Goal: Task Accomplishment & Management: Use online tool/utility

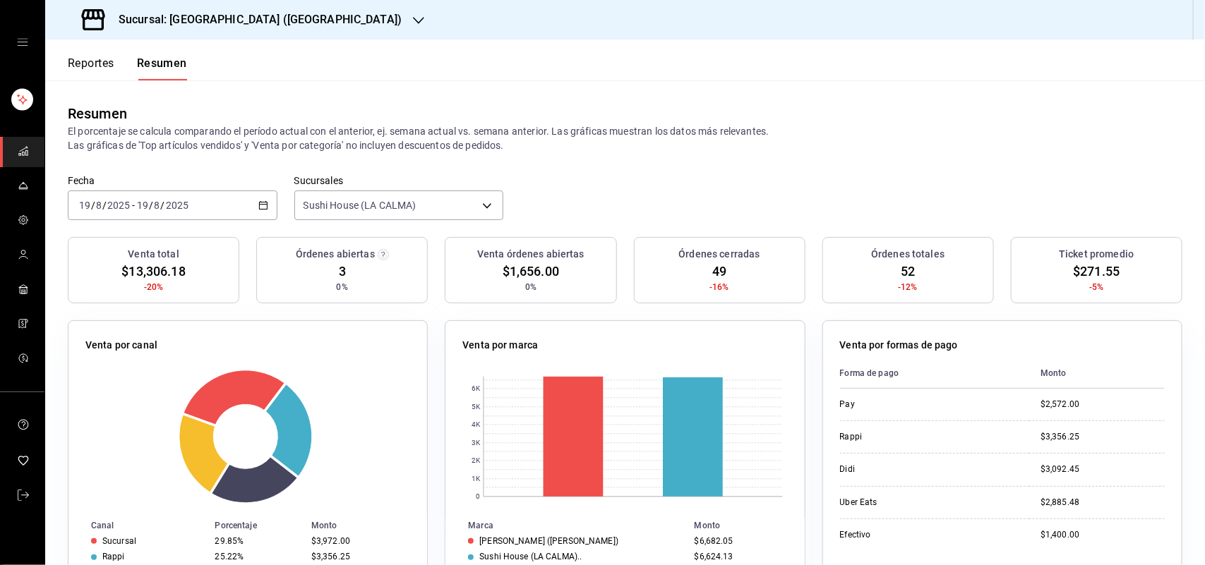
click at [413, 25] on icon "button" at bounding box center [418, 20] width 11 height 11
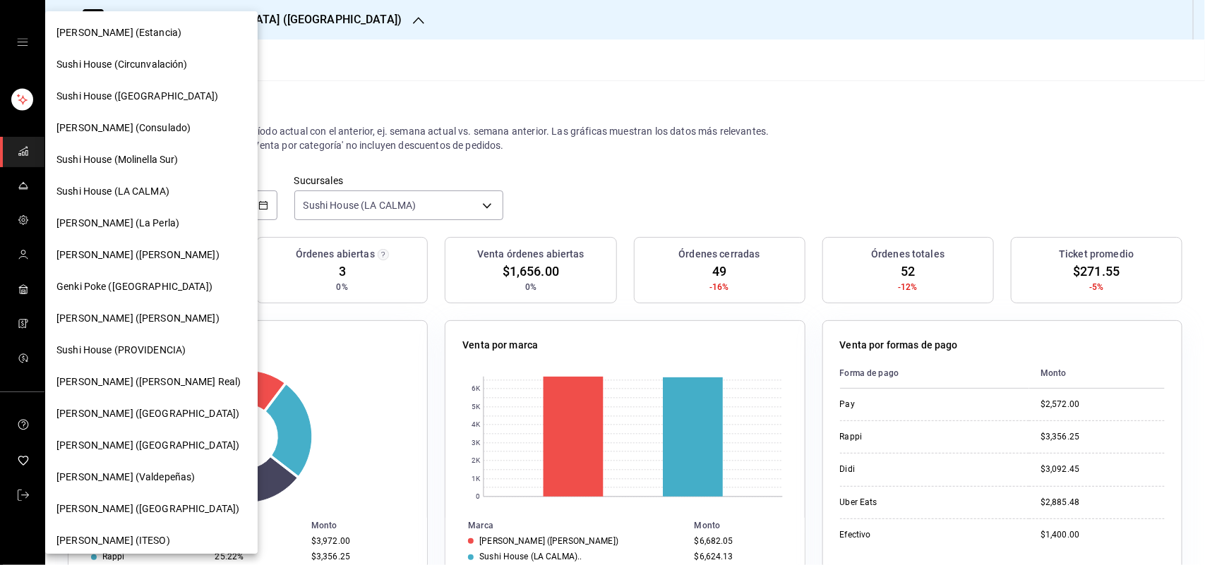
click at [210, 321] on div "[PERSON_NAME] ([PERSON_NAME])" at bounding box center [151, 318] width 190 height 15
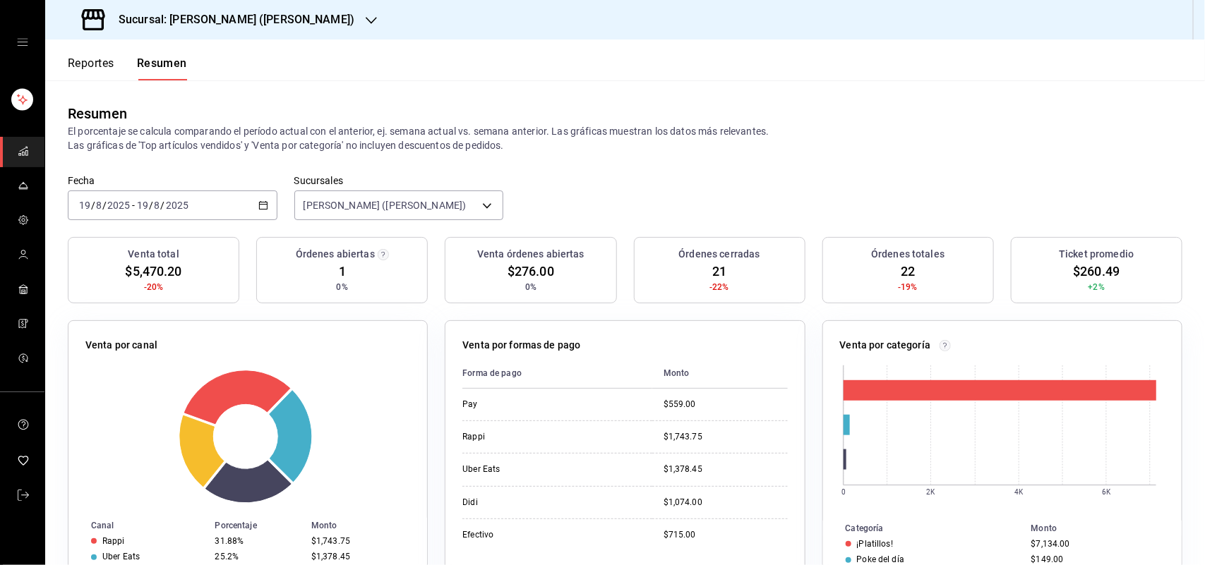
click at [92, 65] on button "Reportes" at bounding box center [91, 68] width 47 height 24
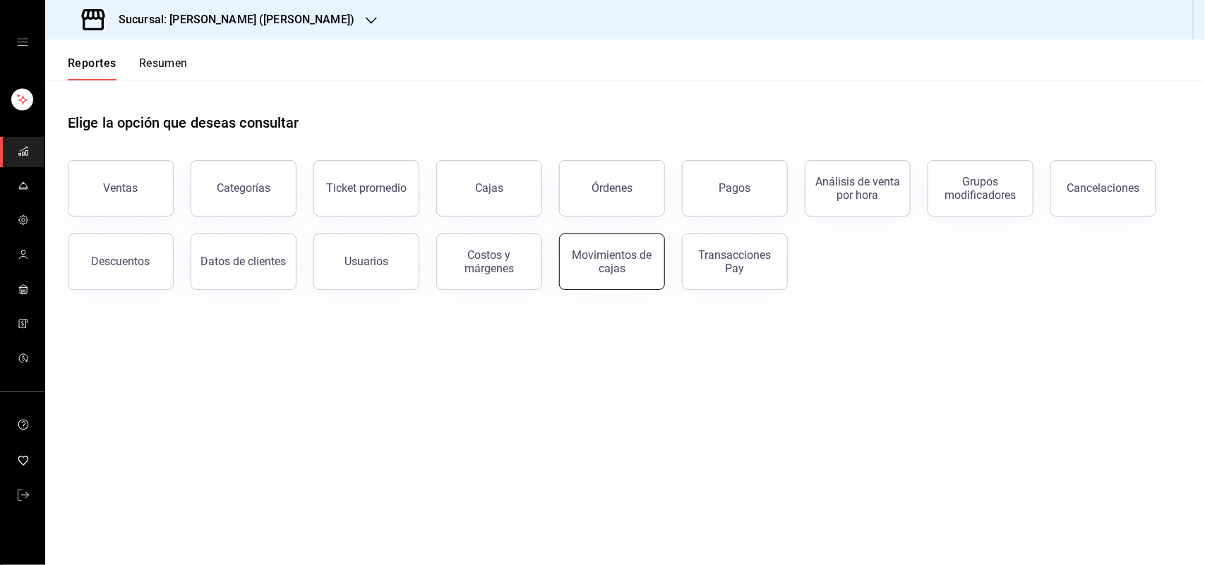
click at [582, 272] on div "Movimientos de cajas" at bounding box center [612, 261] width 88 height 27
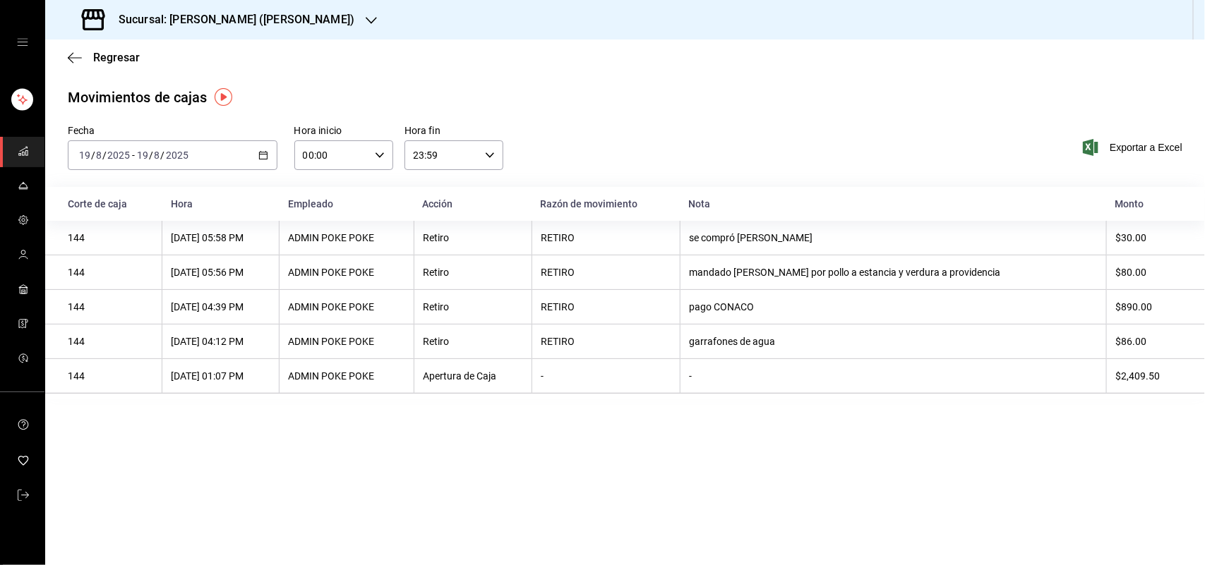
click at [252, 163] on div "2025-08-19 19 / 8 / 2025 - 2025-08-19 19 / 8 / 2025" at bounding box center [173, 155] width 210 height 30
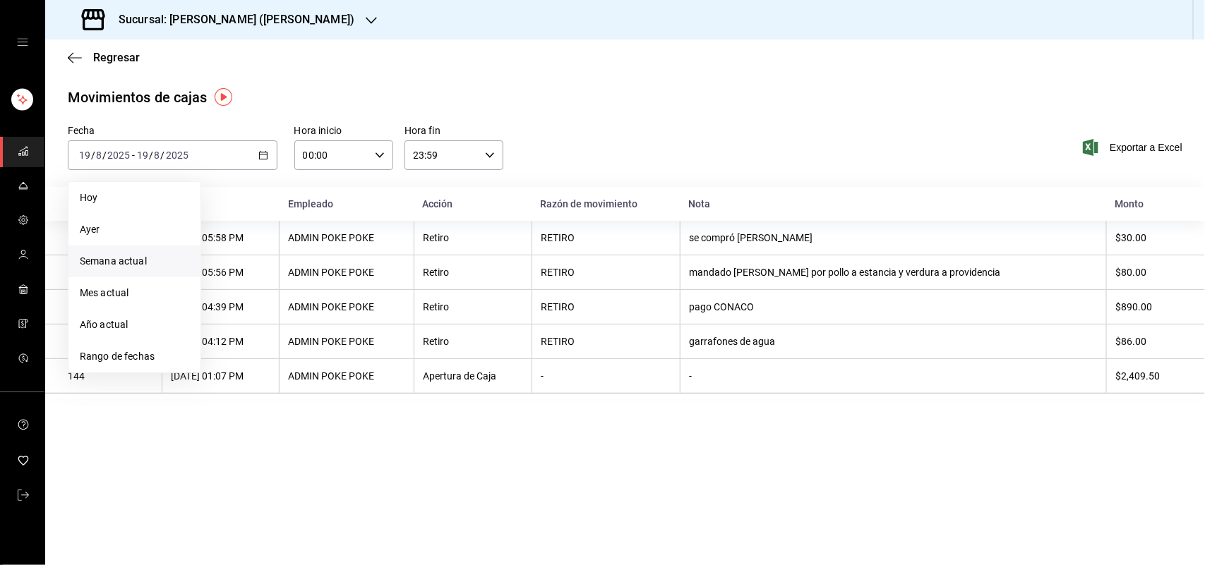
click at [174, 258] on span "Semana actual" at bounding box center [134, 261] width 109 height 15
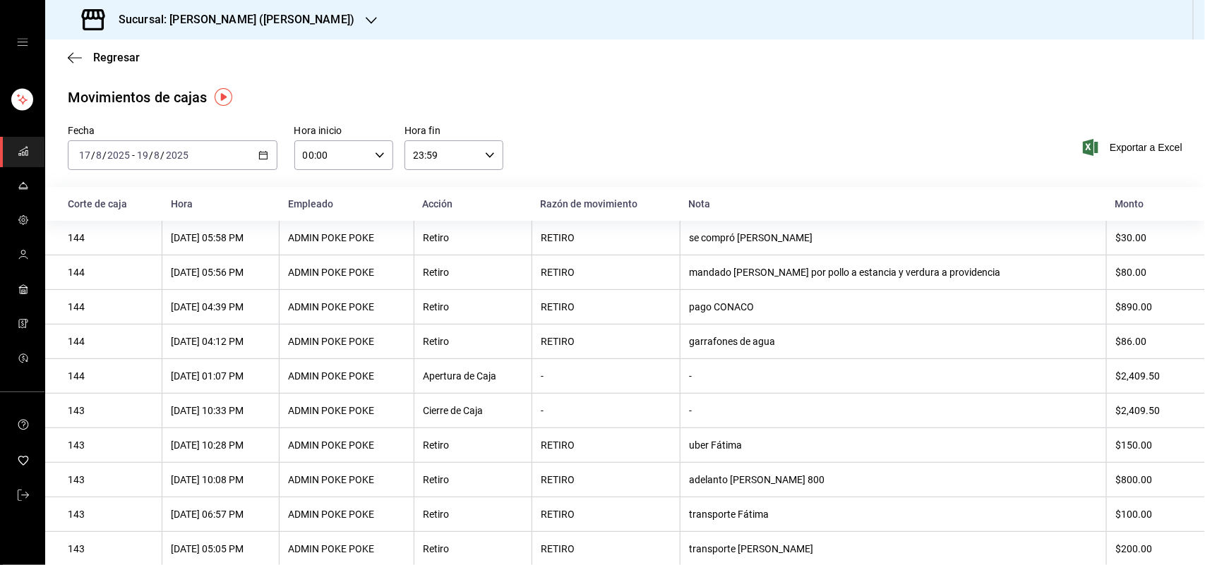
click at [254, 150] on div "2025-08-17 17 / 8 / 2025 - 2025-08-19 19 / 8 / 2025" at bounding box center [173, 155] width 210 height 30
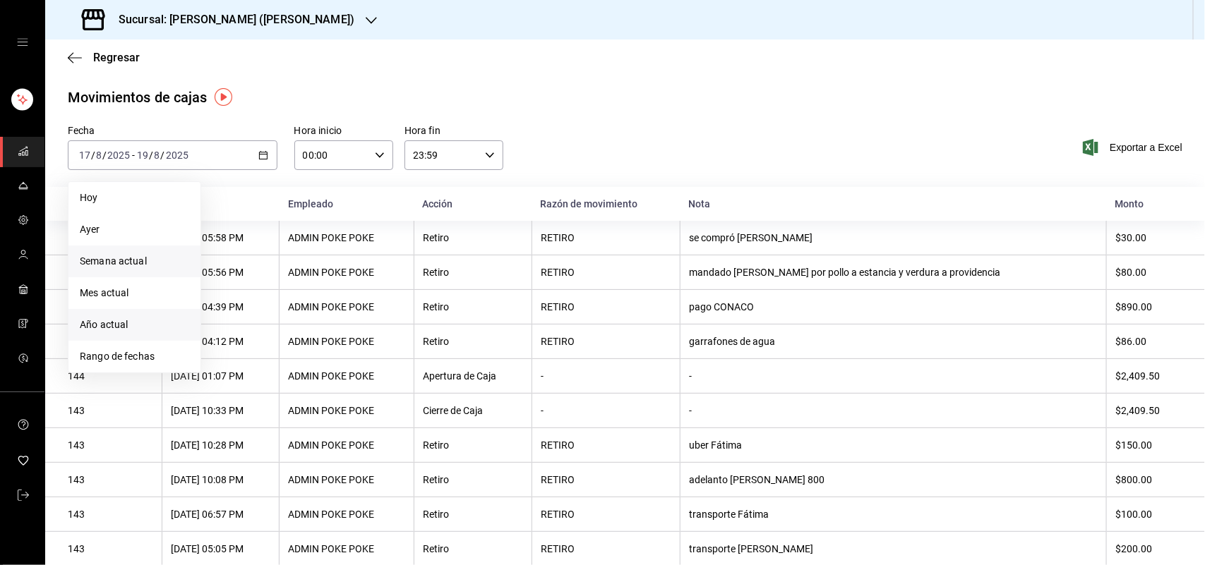
click at [141, 320] on span "Año actual" at bounding box center [134, 325] width 109 height 15
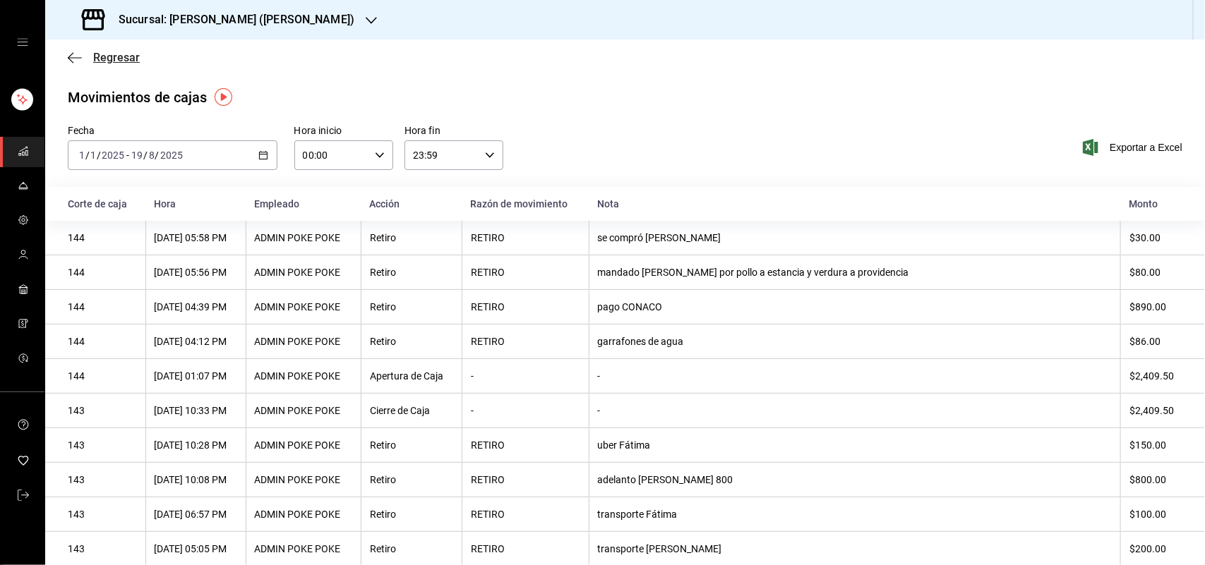
click at [95, 56] on span "Regresar" at bounding box center [116, 57] width 47 height 13
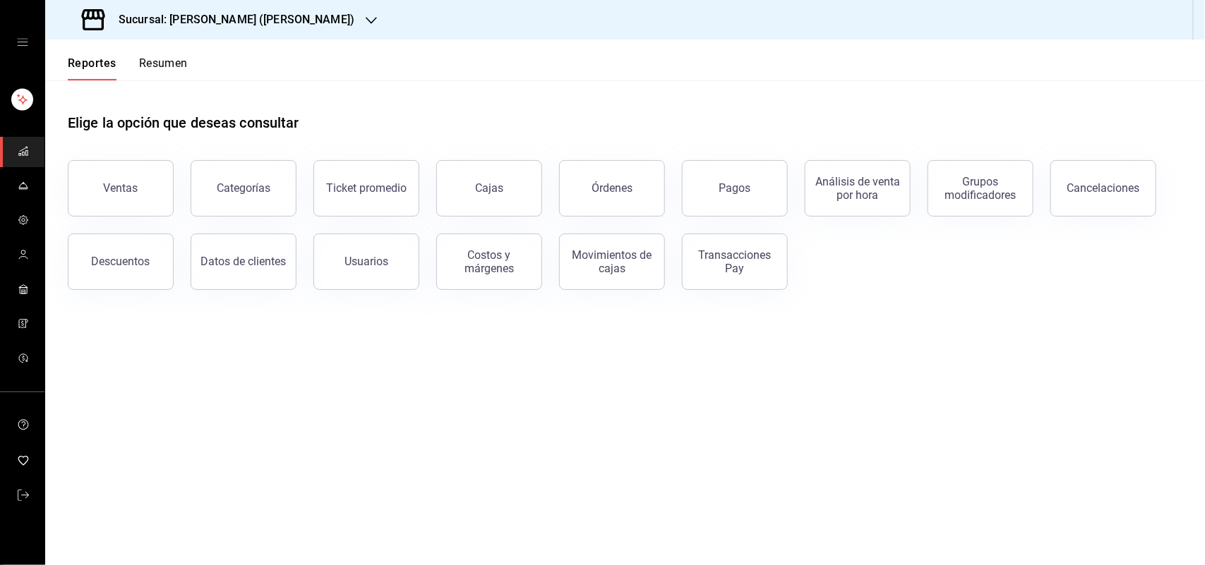
click at [159, 60] on button "Resumen" at bounding box center [163, 68] width 49 height 24
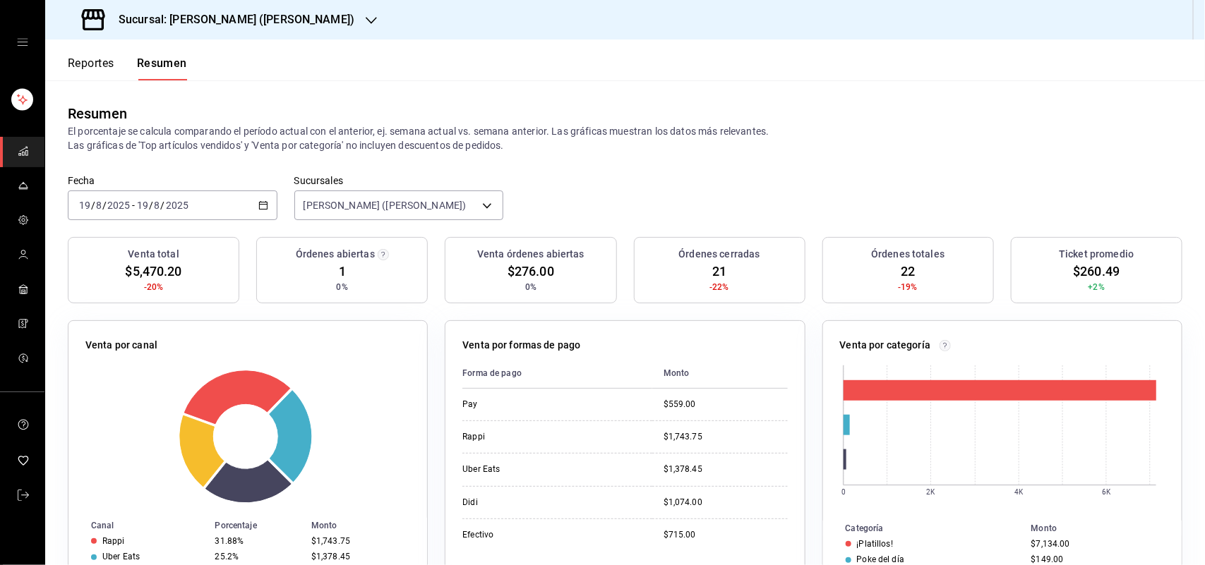
click at [366, 23] on icon "button" at bounding box center [371, 20] width 11 height 11
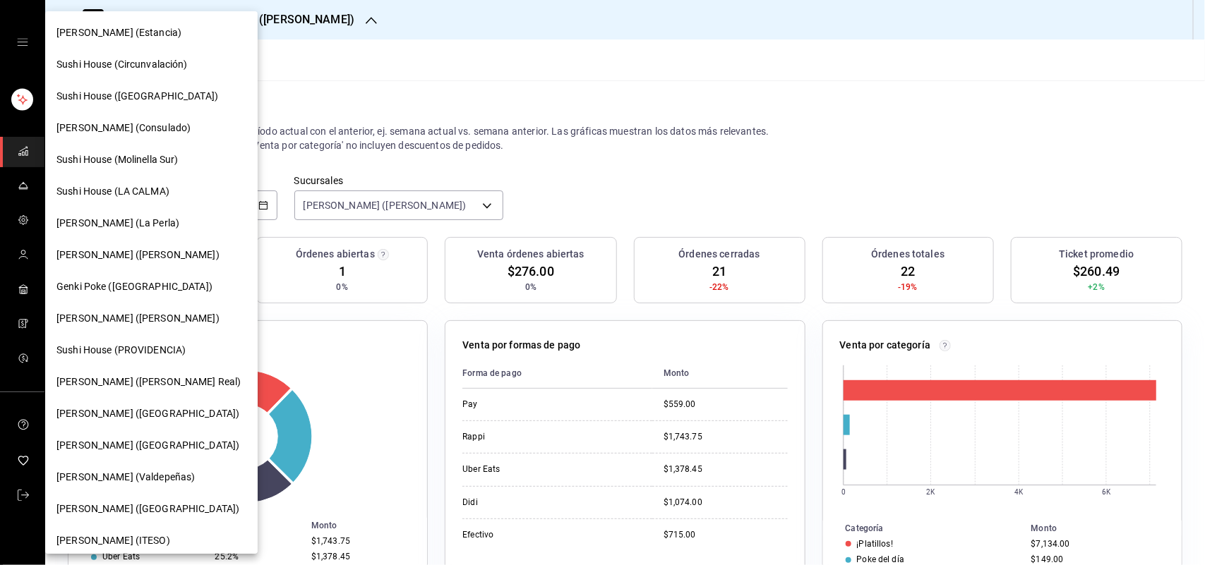
click at [215, 199] on div "Sushi House (LA CALMA)" at bounding box center [151, 192] width 212 height 32
